Goal: Use online tool/utility

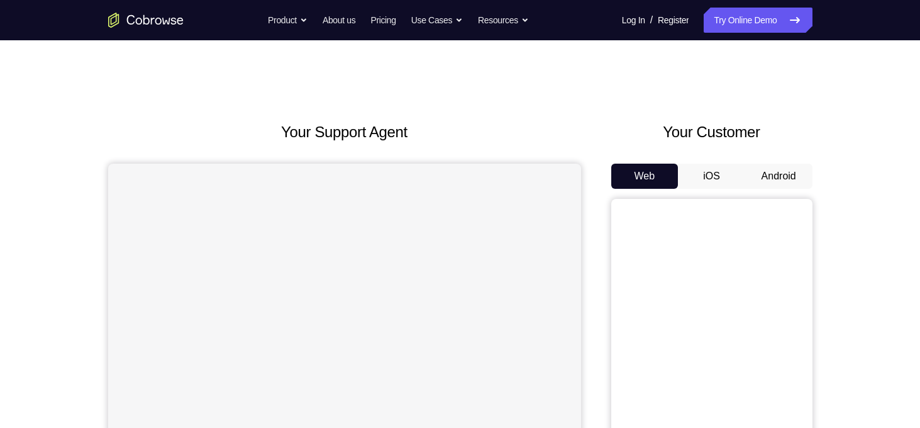
click at [772, 176] on button "Android" at bounding box center [778, 176] width 67 height 25
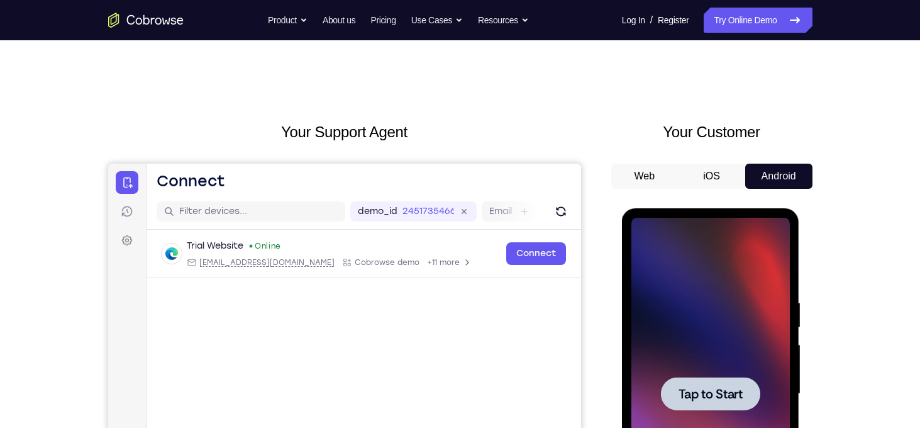
scroll to position [126, 0]
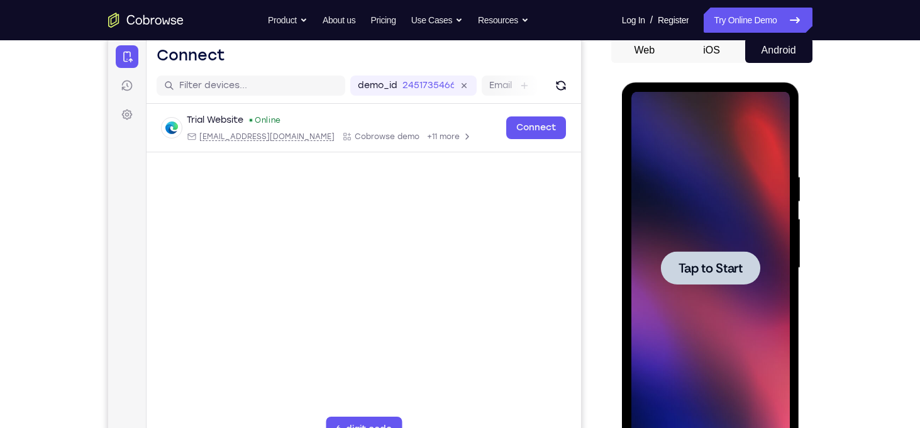
click at [713, 262] on span "Tap to Start" at bounding box center [711, 268] width 64 height 13
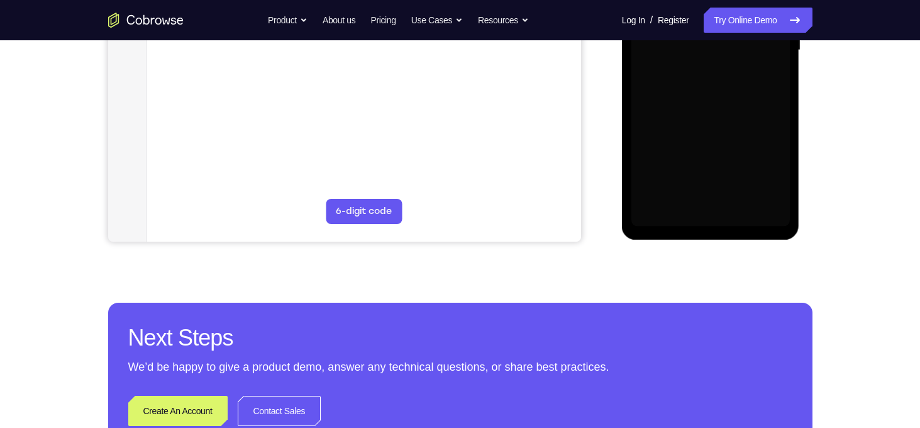
scroll to position [342, 0]
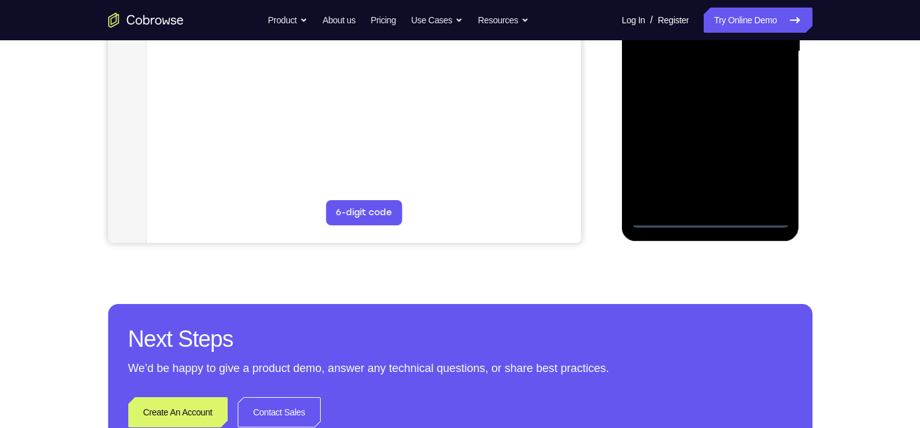
click at [709, 223] on div at bounding box center [711, 51] width 159 height 352
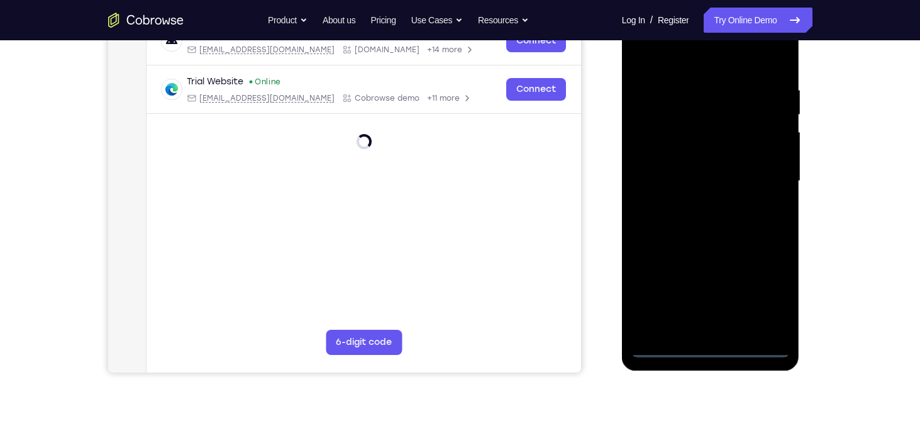
scroll to position [211, 0]
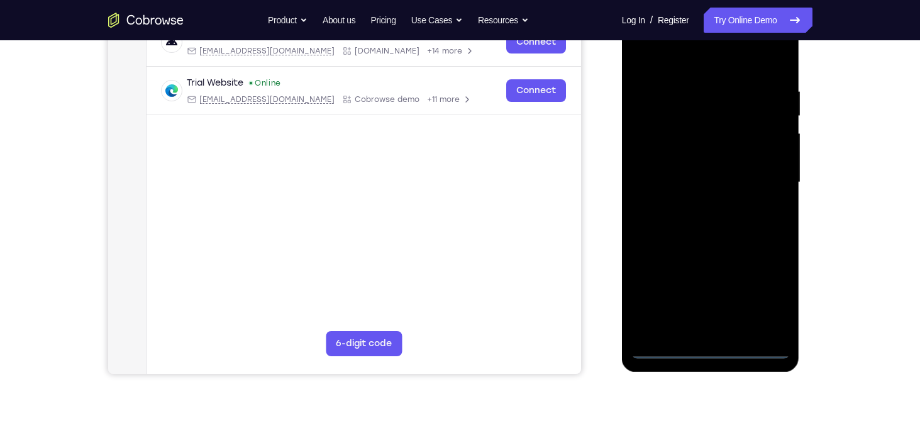
click at [759, 293] on div at bounding box center [711, 182] width 159 height 352
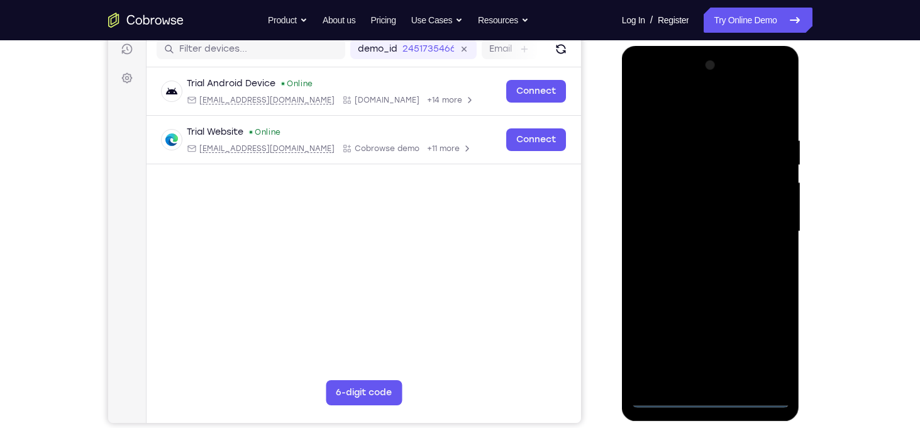
scroll to position [161, 0]
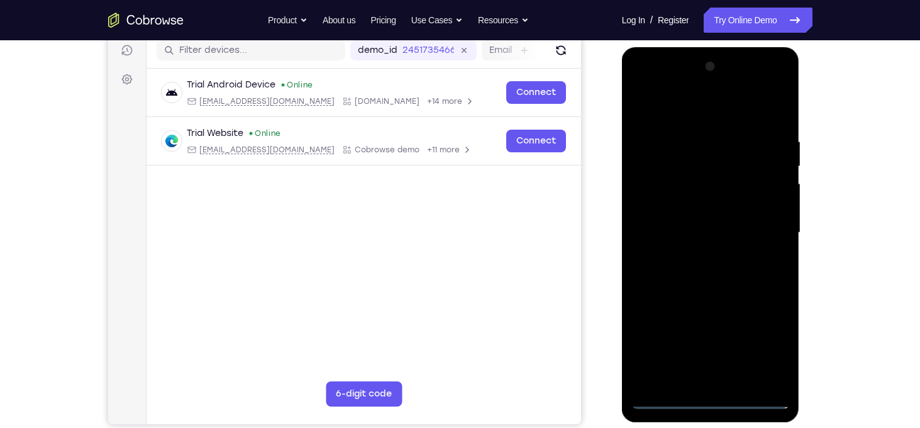
click at [652, 92] on div at bounding box center [711, 233] width 159 height 352
click at [763, 225] on div at bounding box center [711, 233] width 159 height 352
click at [691, 260] on div at bounding box center [711, 233] width 159 height 352
click at [666, 216] on div at bounding box center [711, 233] width 159 height 352
click at [683, 207] on div at bounding box center [711, 233] width 159 height 352
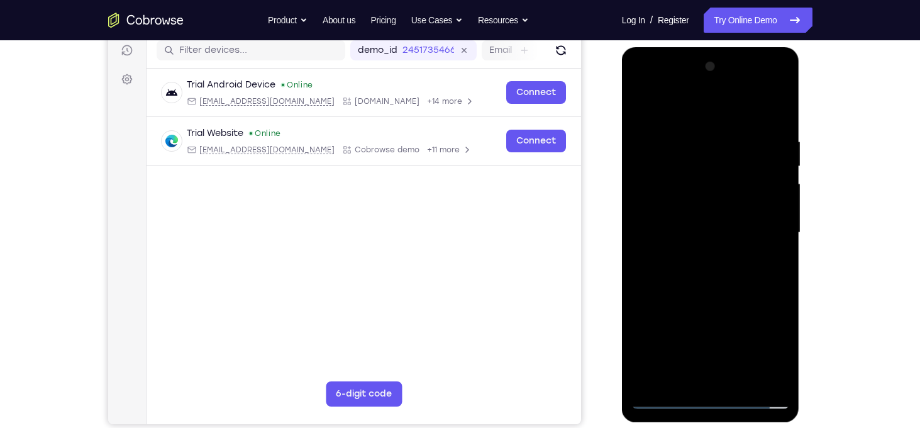
click at [718, 235] on div at bounding box center [711, 233] width 159 height 352
click at [718, 267] on div at bounding box center [711, 233] width 159 height 352
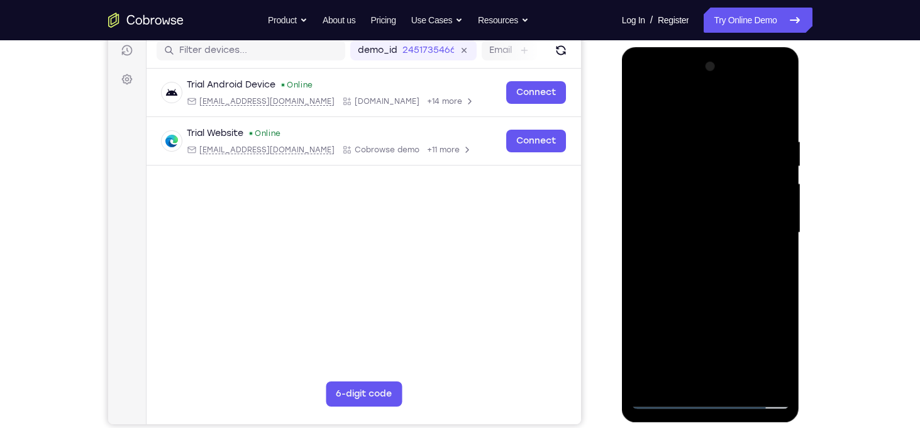
click at [718, 267] on div at bounding box center [711, 233] width 159 height 352
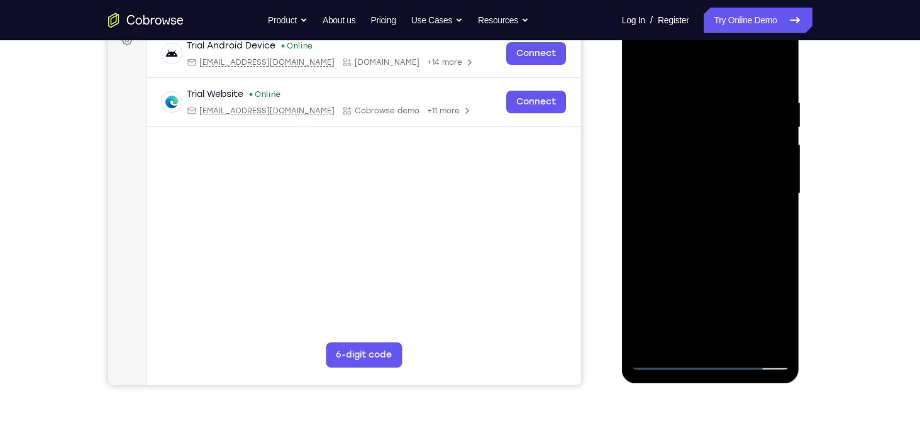
scroll to position [201, 0]
click at [779, 86] on div at bounding box center [711, 193] width 159 height 352
click at [707, 190] on div at bounding box center [711, 193] width 159 height 352
click at [778, 64] on div at bounding box center [711, 193] width 159 height 352
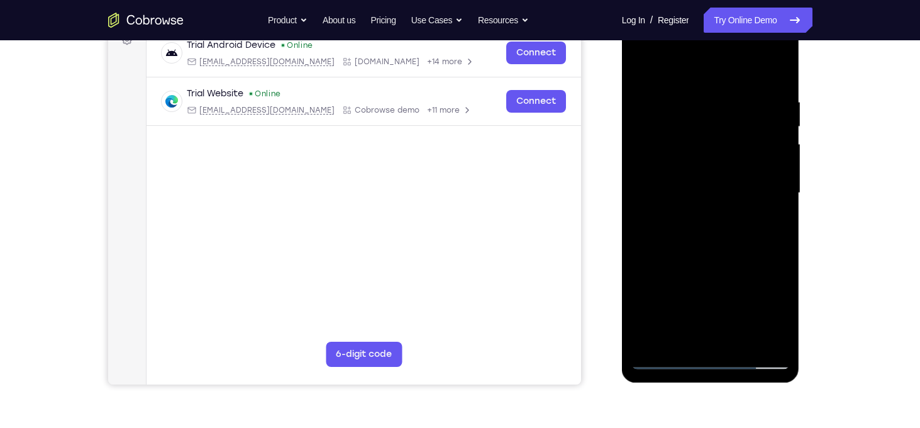
click at [640, 68] on div at bounding box center [711, 193] width 159 height 352
click at [744, 345] on div at bounding box center [711, 193] width 159 height 352
click at [727, 265] on div at bounding box center [711, 193] width 159 height 352
click at [718, 167] on div at bounding box center [711, 193] width 159 height 352
drag, startPoint x: 679, startPoint y: 118, endPoint x: 685, endPoint y: 48, distance: 70.1
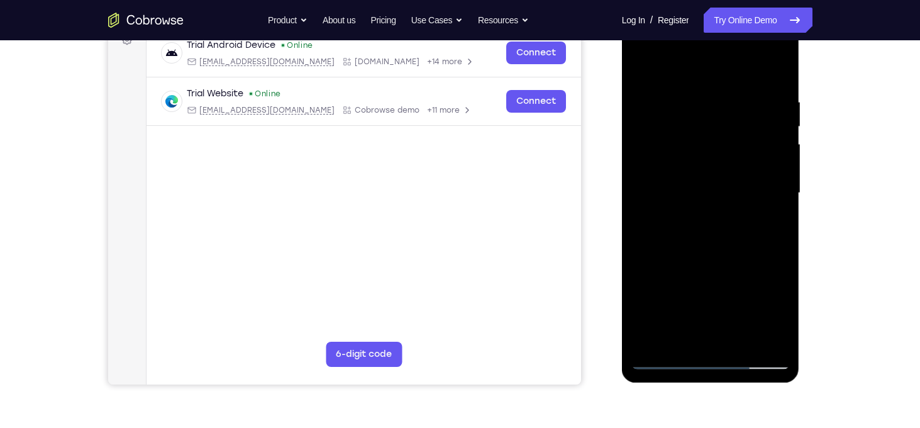
click at [685, 48] on div at bounding box center [711, 193] width 159 height 352
click at [642, 69] on div at bounding box center [711, 193] width 159 height 352
drag, startPoint x: 717, startPoint y: 123, endPoint x: 639, endPoint y: 133, distance: 78.7
click at [639, 133] on div at bounding box center [711, 193] width 159 height 352
drag, startPoint x: 743, startPoint y: 133, endPoint x: 686, endPoint y: 140, distance: 57.7
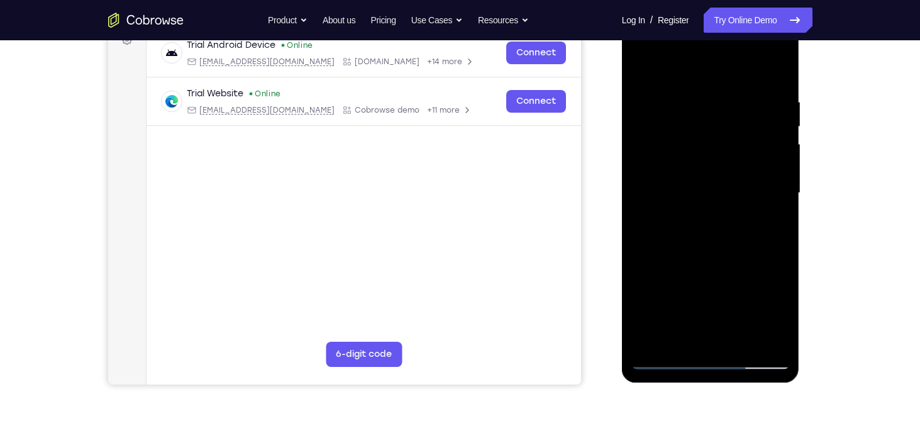
click at [686, 140] on div at bounding box center [711, 193] width 159 height 352
click at [641, 75] on div at bounding box center [711, 193] width 159 height 352
click at [643, 67] on div at bounding box center [711, 193] width 159 height 352
drag, startPoint x: 722, startPoint y: 223, endPoint x: 734, endPoint y: 109, distance: 113.9
click at [734, 109] on div at bounding box center [711, 193] width 159 height 352
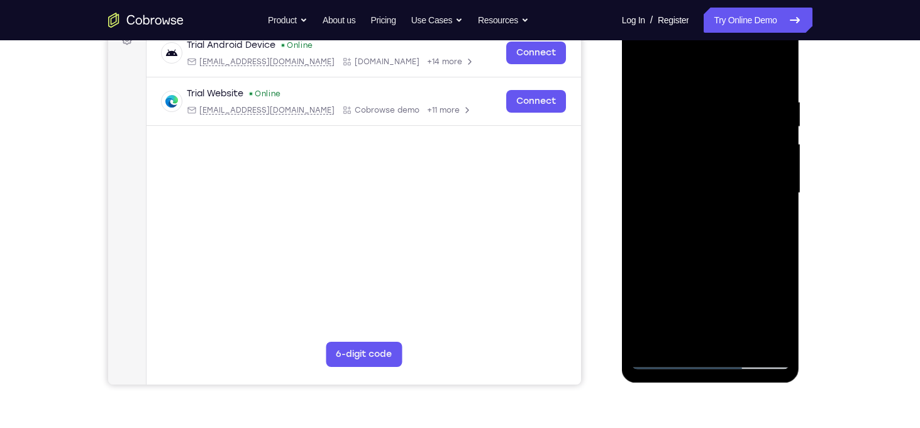
drag, startPoint x: 720, startPoint y: 285, endPoint x: 735, endPoint y: 170, distance: 115.4
click at [735, 170] on div at bounding box center [711, 193] width 159 height 352
drag, startPoint x: 707, startPoint y: 281, endPoint x: 739, endPoint y: 150, distance: 134.7
click at [739, 150] on div at bounding box center [711, 193] width 159 height 352
drag, startPoint x: 713, startPoint y: 303, endPoint x: 730, endPoint y: 203, distance: 101.4
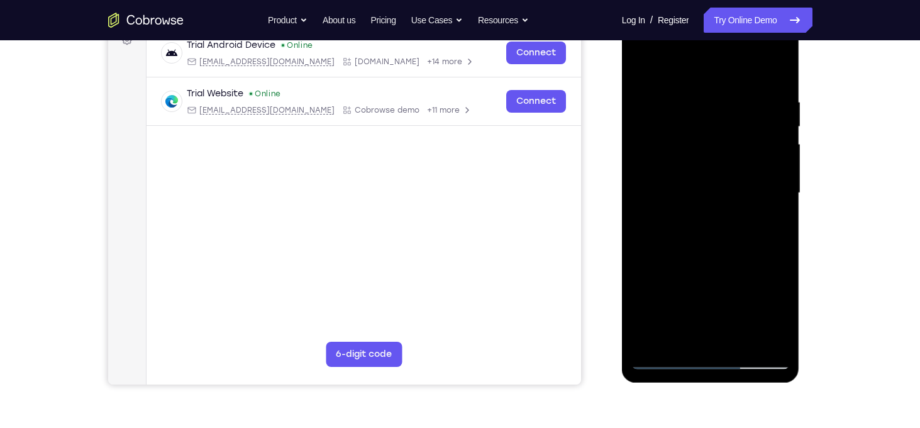
click at [730, 203] on div at bounding box center [711, 193] width 159 height 352
drag, startPoint x: 705, startPoint y: 277, endPoint x: 751, endPoint y: 167, distance: 119.3
click at [751, 167] on div at bounding box center [711, 193] width 159 height 352
drag, startPoint x: 721, startPoint y: 233, endPoint x: 756, endPoint y: 90, distance: 147.1
click at [756, 90] on div at bounding box center [711, 193] width 159 height 352
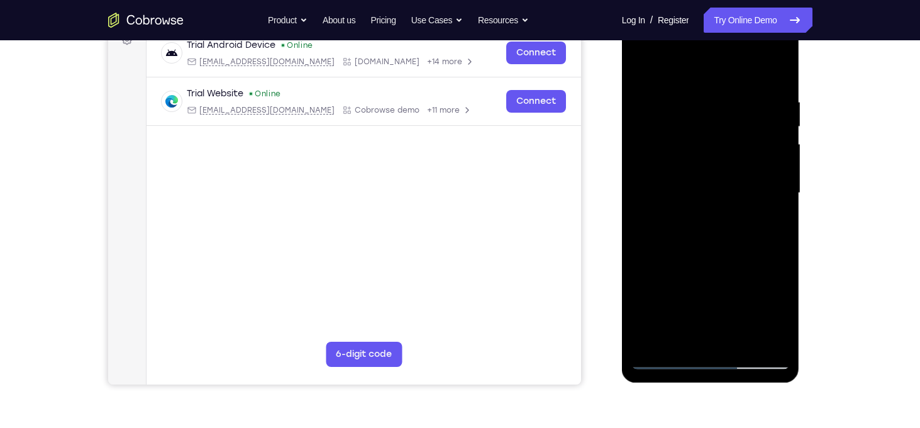
click at [695, 153] on div at bounding box center [711, 193] width 159 height 352
drag, startPoint x: 712, startPoint y: 278, endPoint x: 746, endPoint y: 150, distance: 132.8
click at [746, 150] on div at bounding box center [711, 193] width 159 height 352
drag, startPoint x: 727, startPoint y: 279, endPoint x: 754, endPoint y: 157, distance: 125.0
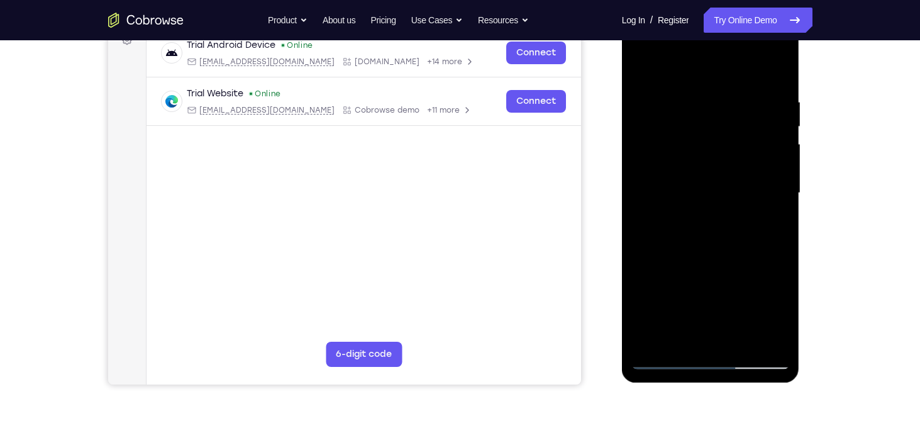
click at [754, 157] on div at bounding box center [711, 193] width 159 height 352
drag, startPoint x: 727, startPoint y: 276, endPoint x: 742, endPoint y: 156, distance: 120.6
click at [742, 156] on div at bounding box center [711, 193] width 159 height 352
drag, startPoint x: 734, startPoint y: 262, endPoint x: 758, endPoint y: 104, distance: 159.7
click at [758, 104] on div at bounding box center [711, 193] width 159 height 352
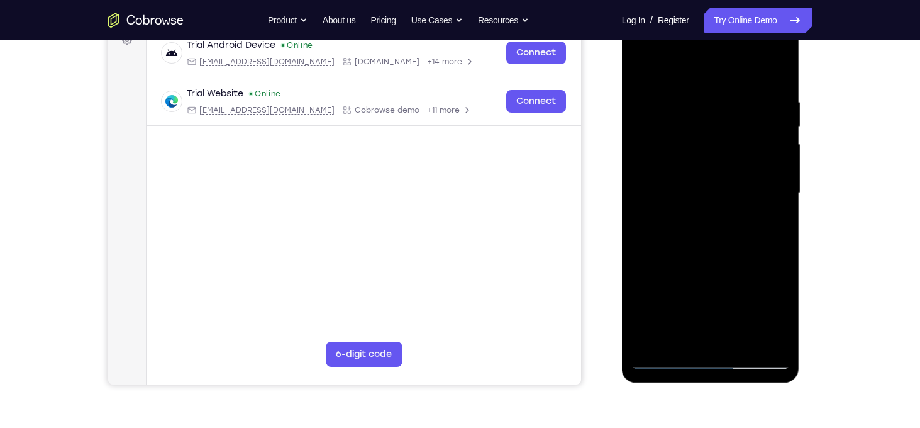
click at [644, 204] on div at bounding box center [711, 193] width 159 height 352
drag, startPoint x: 725, startPoint y: 262, endPoint x: 732, endPoint y: 172, distance: 90.8
click at [732, 172] on div at bounding box center [711, 193] width 159 height 352
drag, startPoint x: 722, startPoint y: 272, endPoint x: 740, endPoint y: 98, distance: 175.2
click at [740, 98] on div at bounding box center [711, 193] width 159 height 352
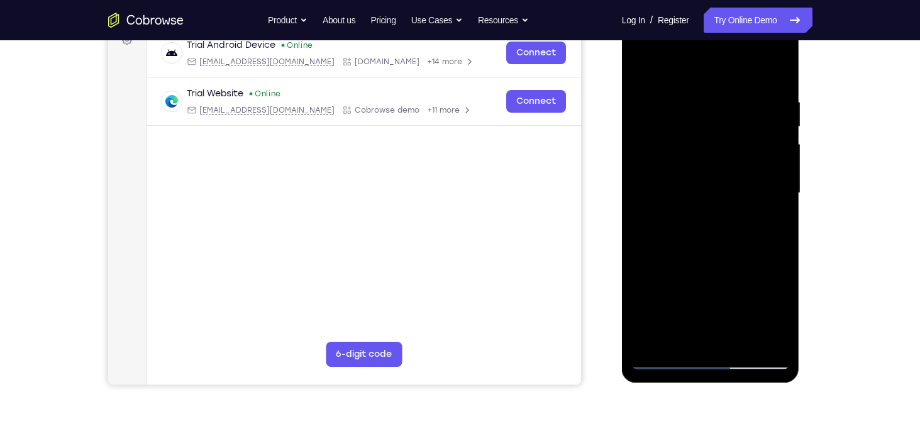
drag, startPoint x: 744, startPoint y: 262, endPoint x: 750, endPoint y: 140, distance: 122.2
click at [750, 140] on div at bounding box center [711, 193] width 159 height 352
drag, startPoint x: 722, startPoint y: 264, endPoint x: 742, endPoint y: 101, distance: 164.1
click at [742, 101] on div at bounding box center [711, 193] width 159 height 352
click at [637, 244] on div at bounding box center [711, 193] width 159 height 352
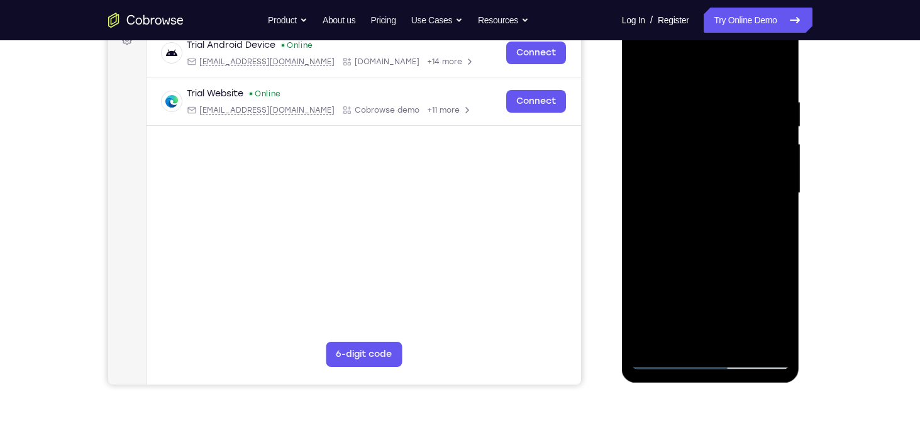
drag, startPoint x: 705, startPoint y: 277, endPoint x: 728, endPoint y: 164, distance: 115.5
click at [728, 164] on div at bounding box center [711, 193] width 159 height 352
drag, startPoint x: 701, startPoint y: 278, endPoint x: 734, endPoint y: 116, distance: 165.6
click at [734, 116] on div at bounding box center [711, 193] width 159 height 352
click at [647, 279] on div at bounding box center [711, 193] width 159 height 352
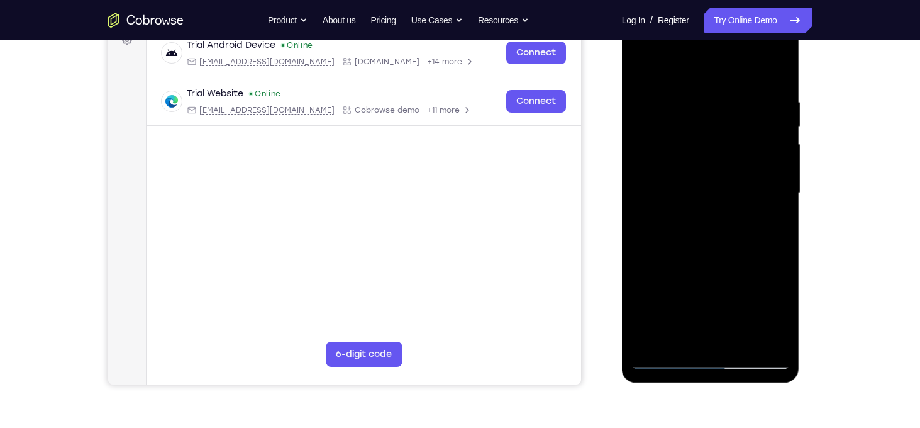
drag, startPoint x: 716, startPoint y: 301, endPoint x: 728, endPoint y: 148, distance: 152.8
click at [728, 148] on div at bounding box center [711, 193] width 159 height 352
drag, startPoint x: 709, startPoint y: 274, endPoint x: 727, endPoint y: 143, distance: 132.0
click at [727, 143] on div at bounding box center [711, 193] width 159 height 352
drag, startPoint x: 688, startPoint y: 262, endPoint x: 729, endPoint y: 107, distance: 160.8
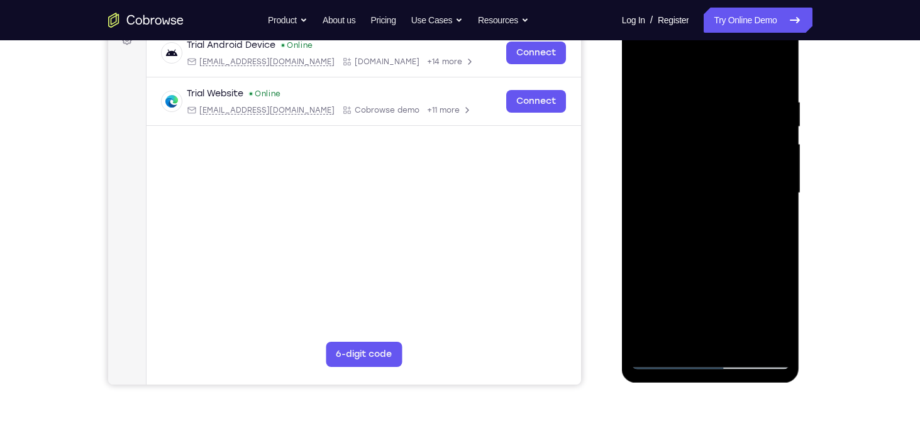
click at [729, 107] on div at bounding box center [711, 193] width 159 height 352
drag, startPoint x: 727, startPoint y: 255, endPoint x: 773, endPoint y: 117, distance: 145.8
click at [773, 117] on div at bounding box center [711, 193] width 159 height 352
drag, startPoint x: 705, startPoint y: 284, endPoint x: 773, endPoint y: 120, distance: 177.4
click at [773, 120] on div at bounding box center [711, 193] width 159 height 352
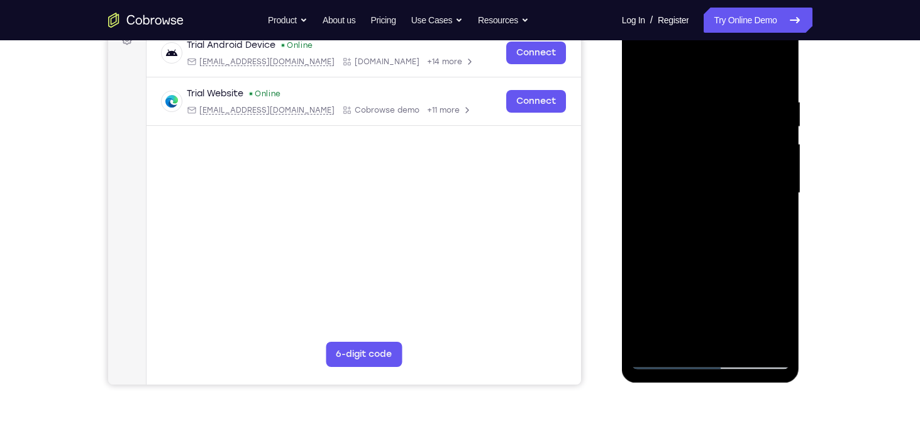
drag, startPoint x: 725, startPoint y: 265, endPoint x: 766, endPoint y: 104, distance: 166.0
click at [766, 104] on div at bounding box center [711, 193] width 159 height 352
drag, startPoint x: 732, startPoint y: 274, endPoint x: 757, endPoint y: 128, distance: 148.7
click at [757, 128] on div at bounding box center [711, 193] width 159 height 352
drag, startPoint x: 727, startPoint y: 272, endPoint x: 751, endPoint y: 118, distance: 155.9
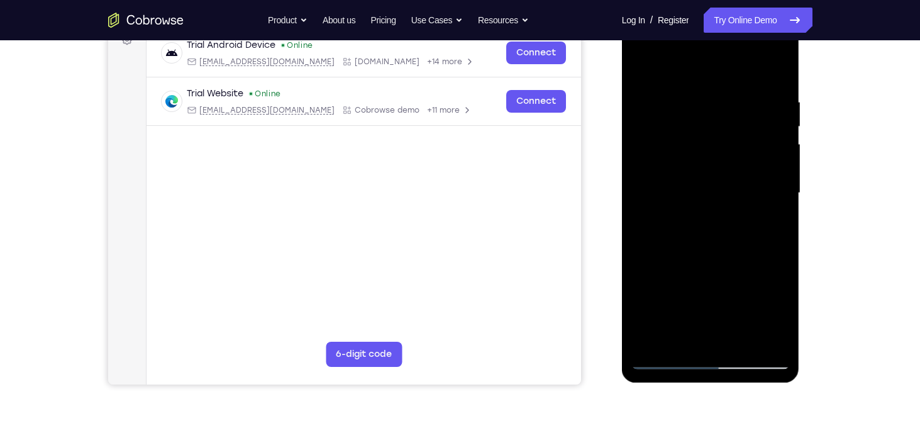
click at [751, 118] on div at bounding box center [711, 193] width 159 height 352
drag, startPoint x: 721, startPoint y: 288, endPoint x: 742, endPoint y: 145, distance: 144.9
click at [742, 145] on div at bounding box center [711, 193] width 159 height 352
drag, startPoint x: 729, startPoint y: 276, endPoint x: 751, endPoint y: 153, distance: 125.1
click at [751, 153] on div at bounding box center [711, 193] width 159 height 352
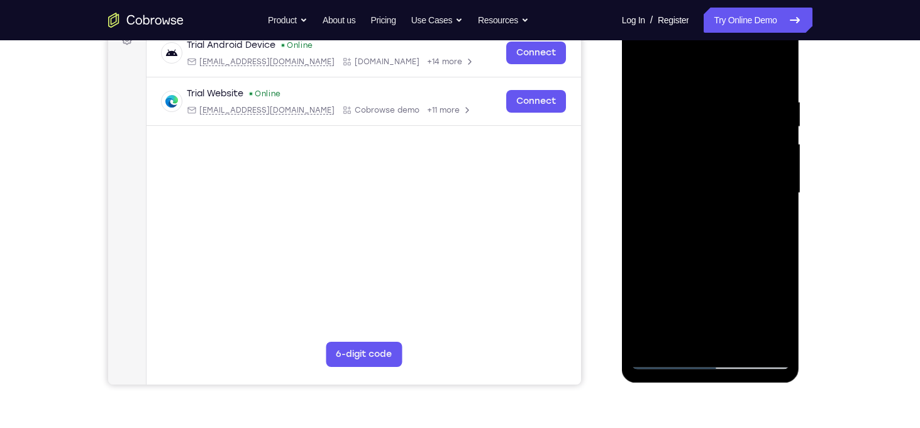
drag, startPoint x: 724, startPoint y: 275, endPoint x: 755, endPoint y: 144, distance: 134.4
click at [755, 144] on div at bounding box center [711, 193] width 159 height 352
drag, startPoint x: 716, startPoint y: 267, endPoint x: 756, endPoint y: 124, distance: 148.2
click at [756, 124] on div at bounding box center [711, 193] width 159 height 352
click at [654, 339] on div at bounding box center [711, 193] width 159 height 352
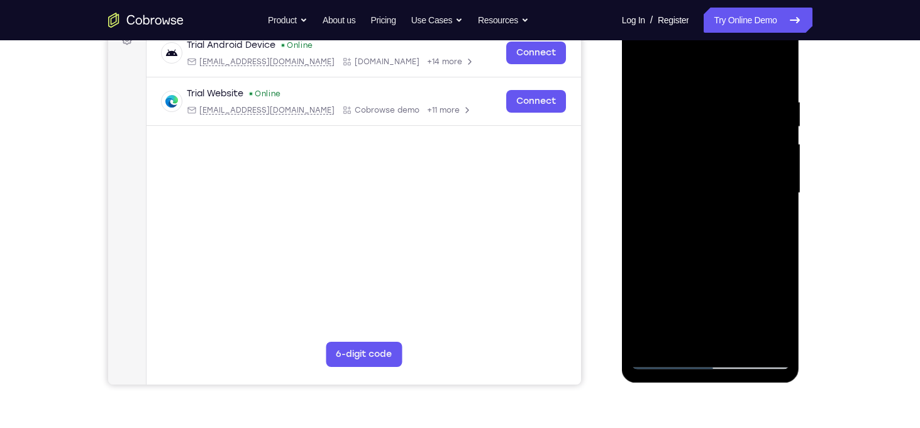
click at [694, 97] on div at bounding box center [711, 193] width 159 height 352
click at [781, 138] on div at bounding box center [711, 193] width 159 height 352
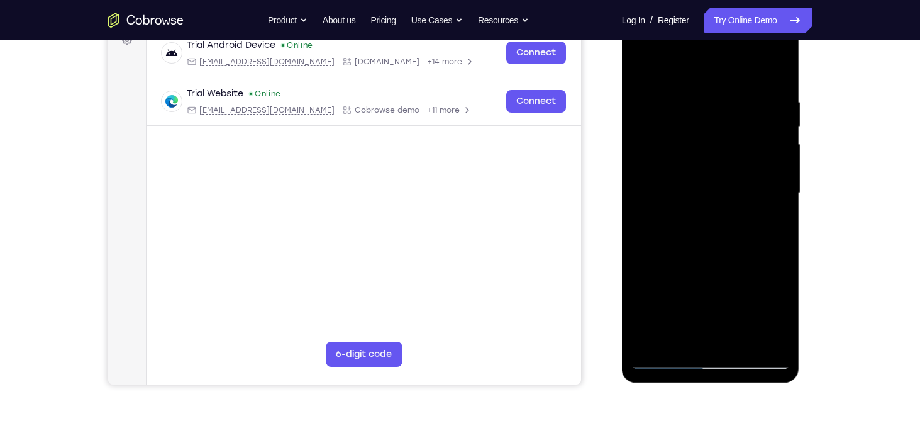
click at [763, 130] on div at bounding box center [711, 193] width 159 height 352
click at [776, 130] on div at bounding box center [711, 193] width 159 height 352
click at [763, 343] on div at bounding box center [711, 193] width 159 height 352
click at [773, 174] on div at bounding box center [711, 193] width 159 height 352
click at [758, 339] on div at bounding box center [711, 193] width 159 height 352
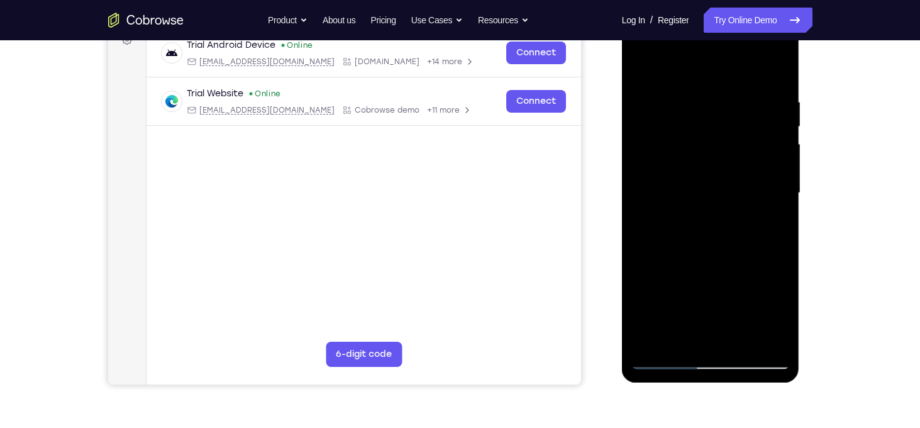
click at [774, 240] on div at bounding box center [711, 193] width 159 height 352
click at [760, 333] on div at bounding box center [711, 193] width 159 height 352
click at [761, 198] on div at bounding box center [711, 193] width 159 height 352
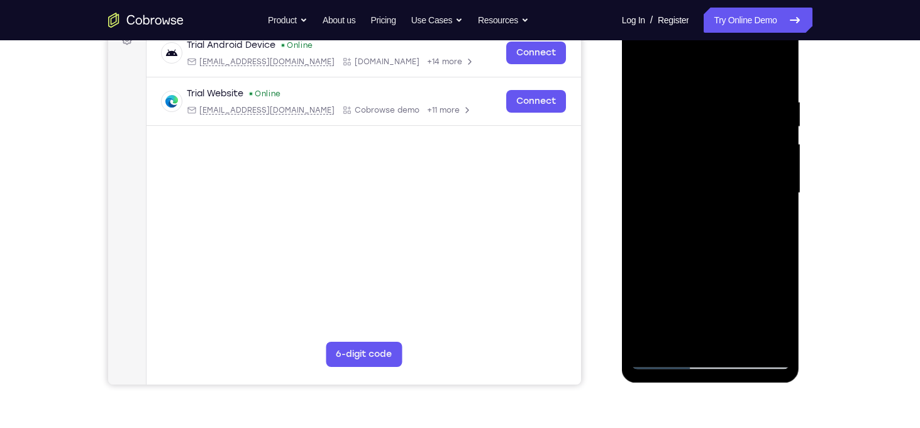
click at [761, 335] on div at bounding box center [711, 193] width 159 height 352
click at [769, 211] on div at bounding box center [711, 193] width 159 height 352
click at [776, 339] on div at bounding box center [711, 193] width 159 height 352
click at [769, 167] on div at bounding box center [711, 193] width 159 height 352
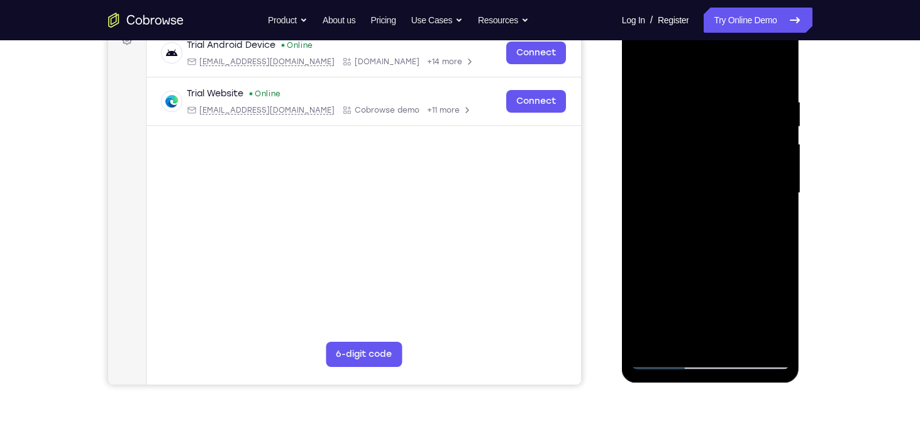
click at [769, 167] on div at bounding box center [711, 193] width 159 height 352
drag, startPoint x: 769, startPoint y: 168, endPoint x: 639, endPoint y: 170, distance: 129.6
click at [639, 170] on div at bounding box center [711, 193] width 159 height 352
drag, startPoint x: 751, startPoint y: 160, endPoint x: 638, endPoint y: 173, distance: 114.0
click at [638, 173] on div at bounding box center [711, 193] width 159 height 352
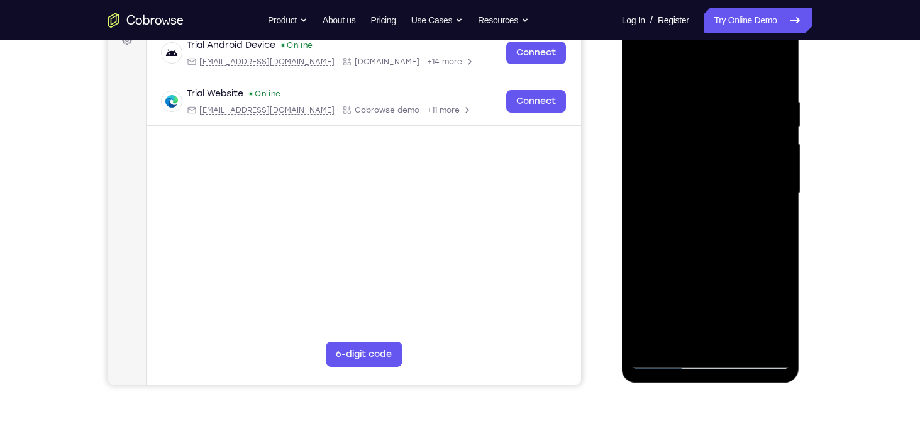
drag, startPoint x: 749, startPoint y: 177, endPoint x: 650, endPoint y: 196, distance: 101.2
click at [650, 196] on div at bounding box center [711, 193] width 159 height 352
drag, startPoint x: 762, startPoint y: 166, endPoint x: 622, endPoint y: 182, distance: 140.6
click at [622, 182] on div at bounding box center [711, 195] width 178 height 375
drag, startPoint x: 752, startPoint y: 167, endPoint x: 616, endPoint y: 187, distance: 138.0
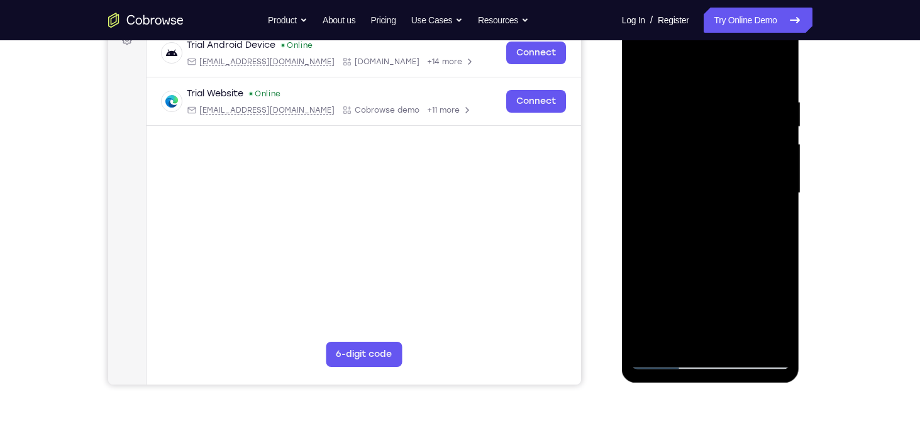
click at [622, 187] on html "Online web based iOS Simulators and Android Emulators. Run iPhone, iPad, Mobile…" at bounding box center [711, 196] width 179 height 377
drag, startPoint x: 740, startPoint y: 150, endPoint x: 624, endPoint y: 167, distance: 117.0
click at [624, 167] on div at bounding box center [711, 195] width 178 height 375
drag, startPoint x: 732, startPoint y: 165, endPoint x: 592, endPoint y: 194, distance: 142.5
click at [622, 194] on html "Online web based iOS Simulators and Android Emulators. Run iPhone, iPad, Mobile…" at bounding box center [711, 196] width 179 height 377
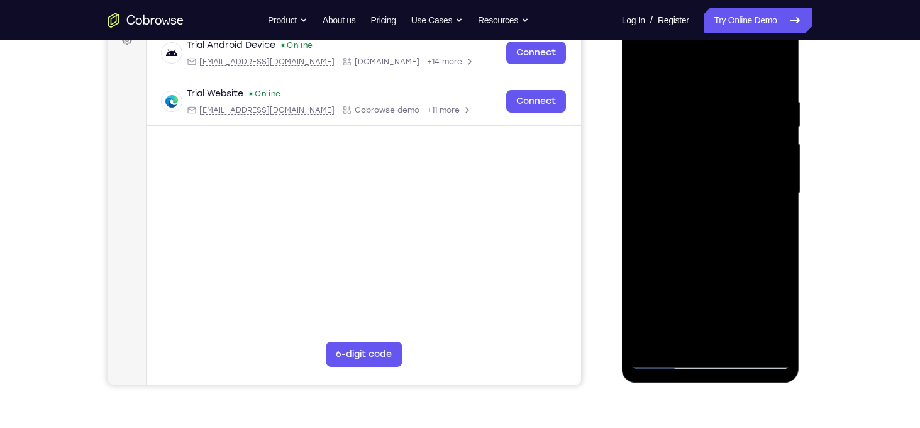
drag, startPoint x: 766, startPoint y: 175, endPoint x: 645, endPoint y: 173, distance: 120.2
click at [645, 173] on div at bounding box center [711, 193] width 159 height 352
drag, startPoint x: 715, startPoint y: 167, endPoint x: 627, endPoint y: 184, distance: 89.6
click at [627, 184] on div at bounding box center [711, 195] width 178 height 375
click at [756, 141] on div at bounding box center [711, 193] width 159 height 352
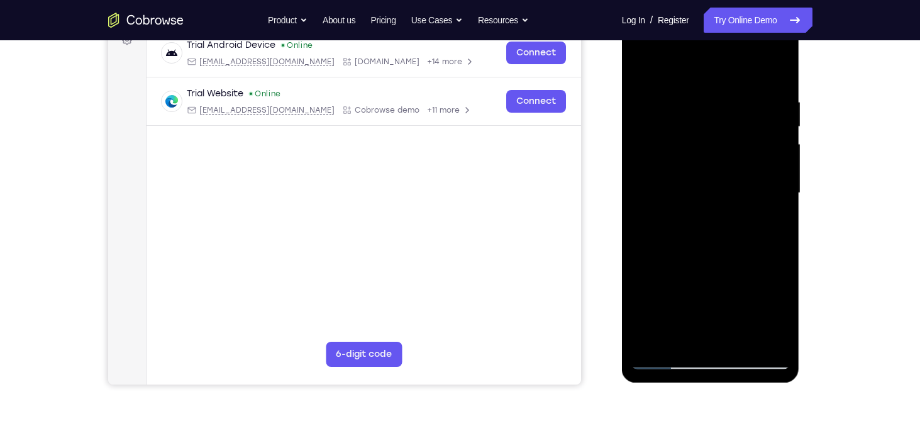
click at [756, 141] on div at bounding box center [711, 193] width 159 height 352
click at [767, 101] on div at bounding box center [711, 193] width 159 height 352
click at [756, 340] on div at bounding box center [711, 193] width 159 height 352
click at [777, 196] on div at bounding box center [711, 193] width 159 height 352
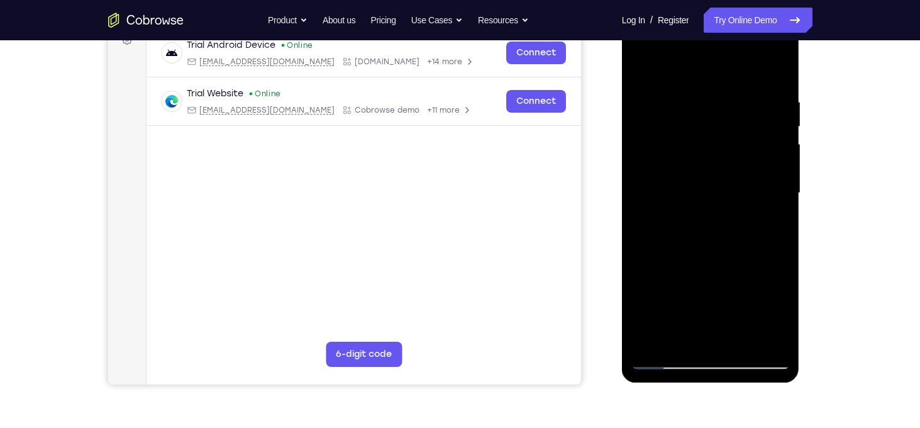
click at [777, 196] on div at bounding box center [711, 193] width 159 height 352
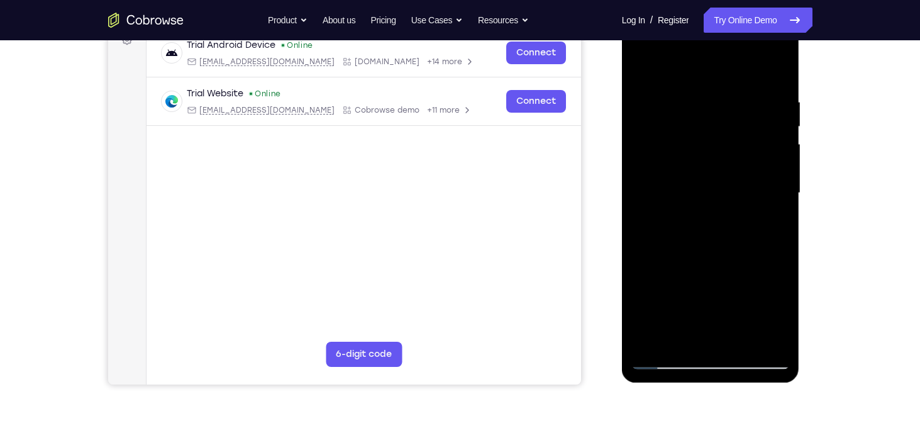
drag, startPoint x: 777, startPoint y: 196, endPoint x: 616, endPoint y: 206, distance: 161.4
click at [622, 206] on html "Online web based iOS Simulators and Android Emulators. Run iPhone, iPad, Mobile…" at bounding box center [711, 196] width 179 height 377
click at [781, 160] on div at bounding box center [711, 193] width 159 height 352
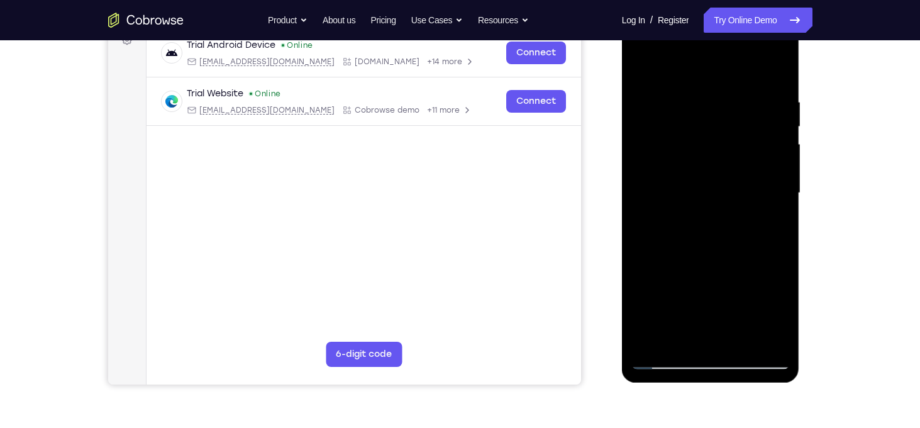
click at [781, 160] on div at bounding box center [711, 193] width 159 height 352
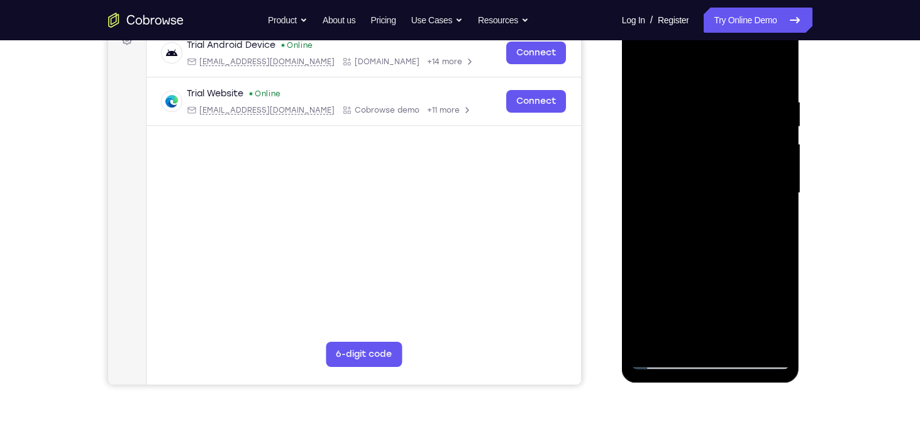
click at [781, 160] on div at bounding box center [711, 193] width 159 height 352
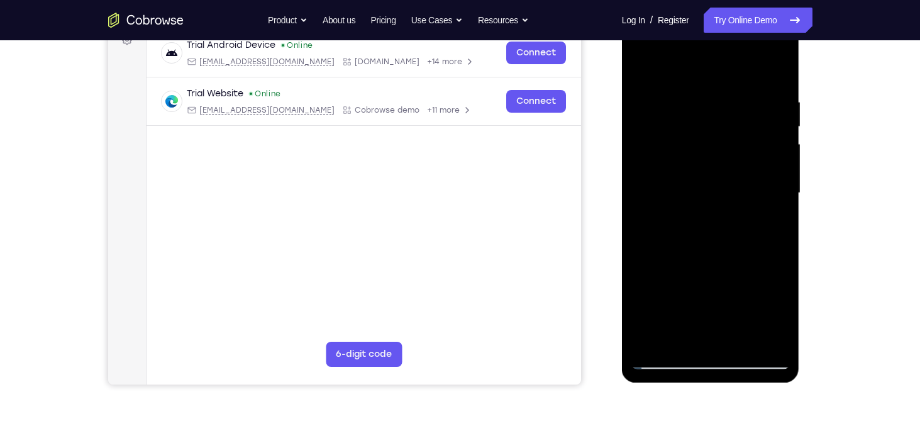
click at [781, 160] on div at bounding box center [711, 193] width 159 height 352
click at [774, 72] on div at bounding box center [711, 193] width 159 height 352
click at [742, 343] on div at bounding box center [711, 193] width 159 height 352
click at [645, 62] on div at bounding box center [711, 193] width 159 height 352
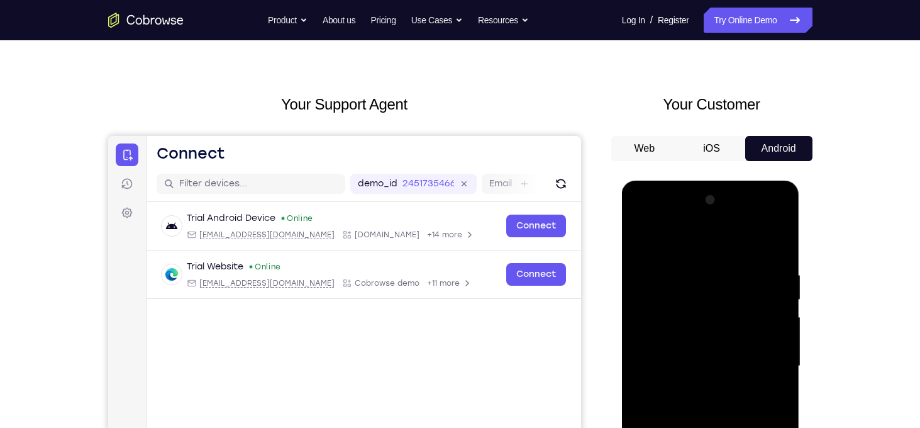
scroll to position [0, 0]
